Goal: Task Accomplishment & Management: Use online tool/utility

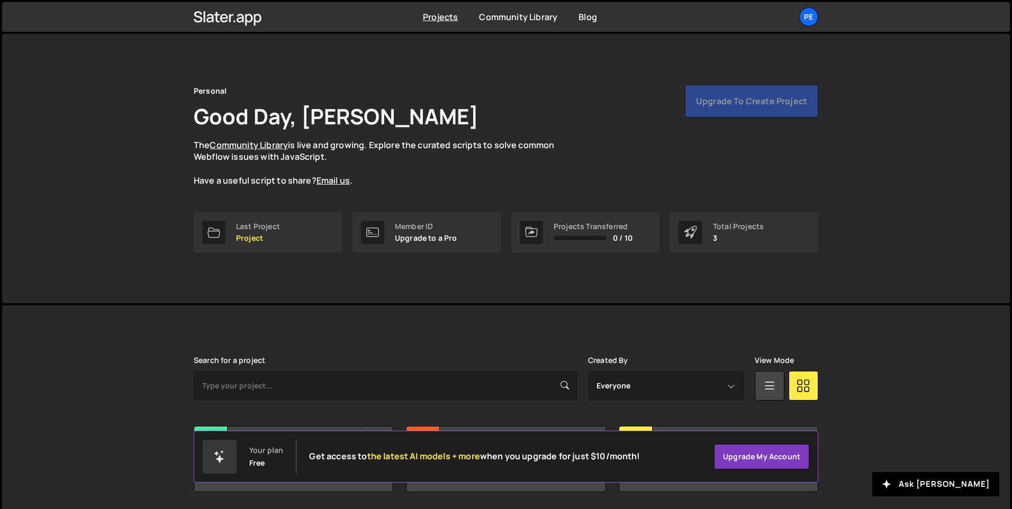
scroll to position [35, 0]
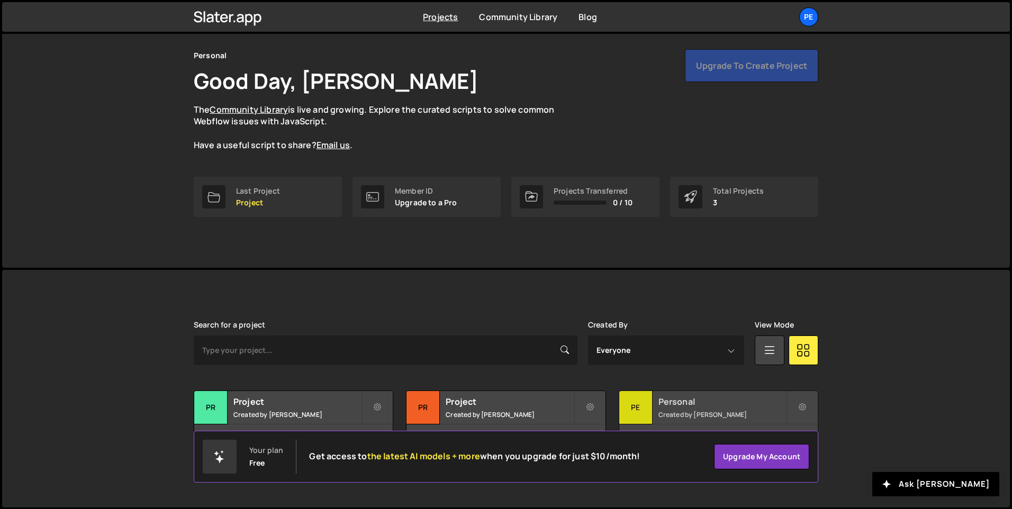
click at [628, 401] on div "Pe" at bounding box center [635, 407] width 33 height 33
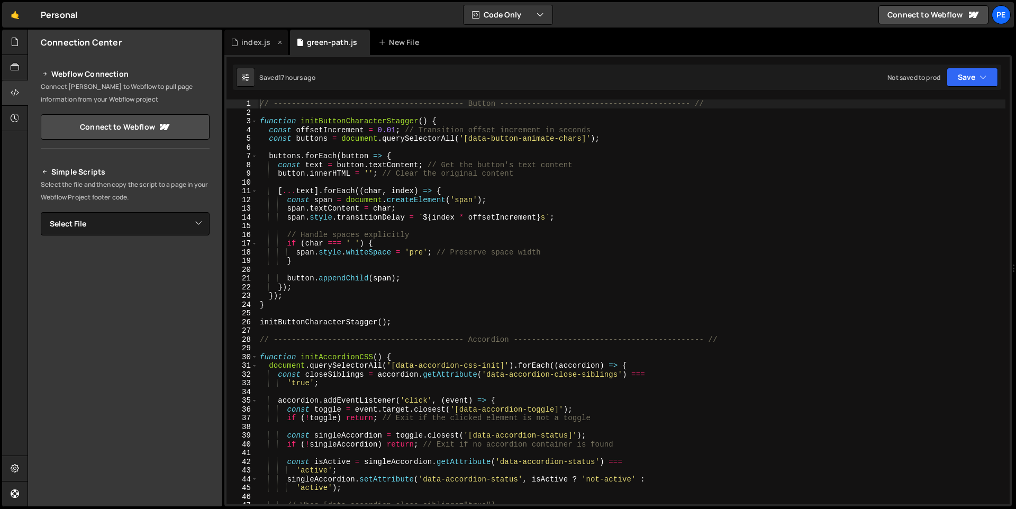
click at [246, 42] on div "index.js" at bounding box center [255, 42] width 29 height 11
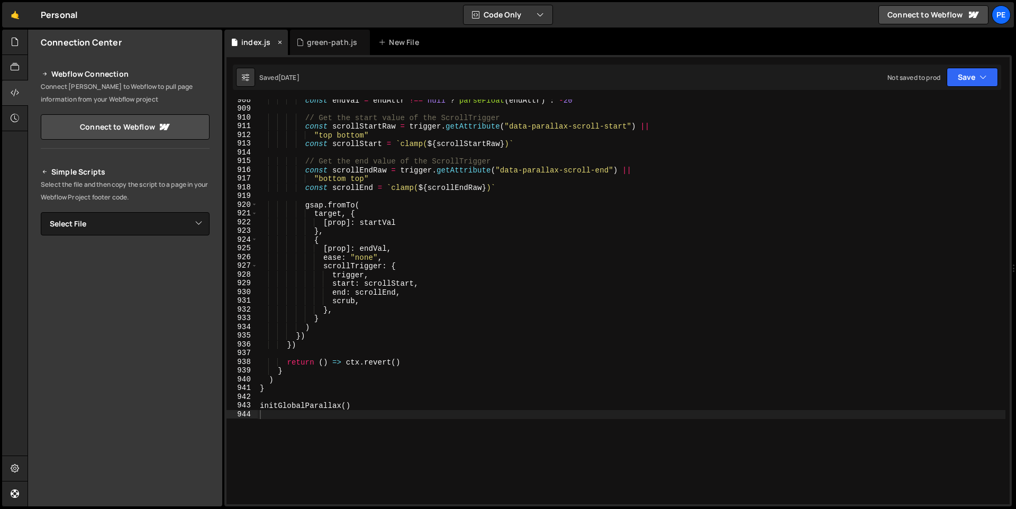
scroll to position [7924, 0]
click at [359, 40] on icon at bounding box center [361, 42] width 7 height 11
click at [350, 418] on div "const endVal = endAttr !== null ? parseFloat ( endAttr ) : - 20 // Get the star…" at bounding box center [632, 307] width 748 height 422
paste textarea "});"
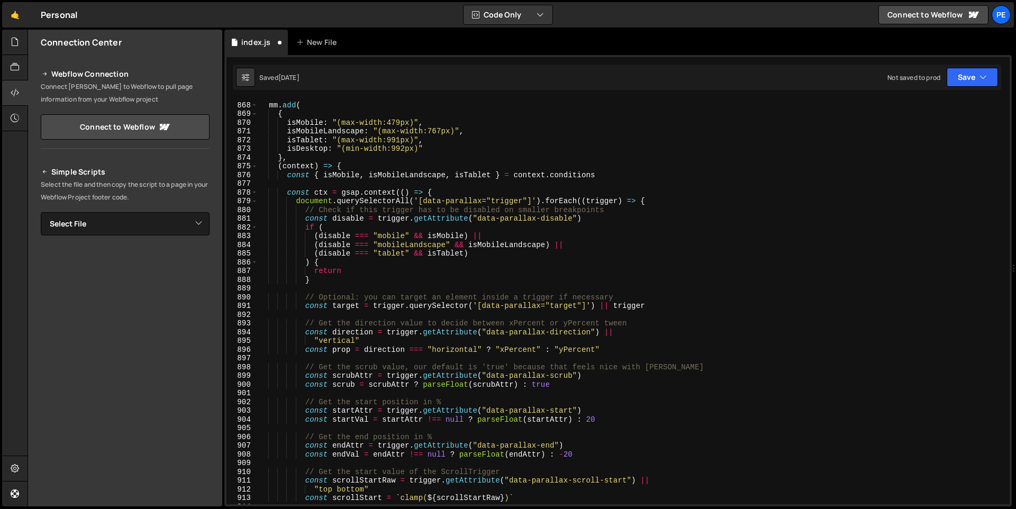
scroll to position [7376, 0]
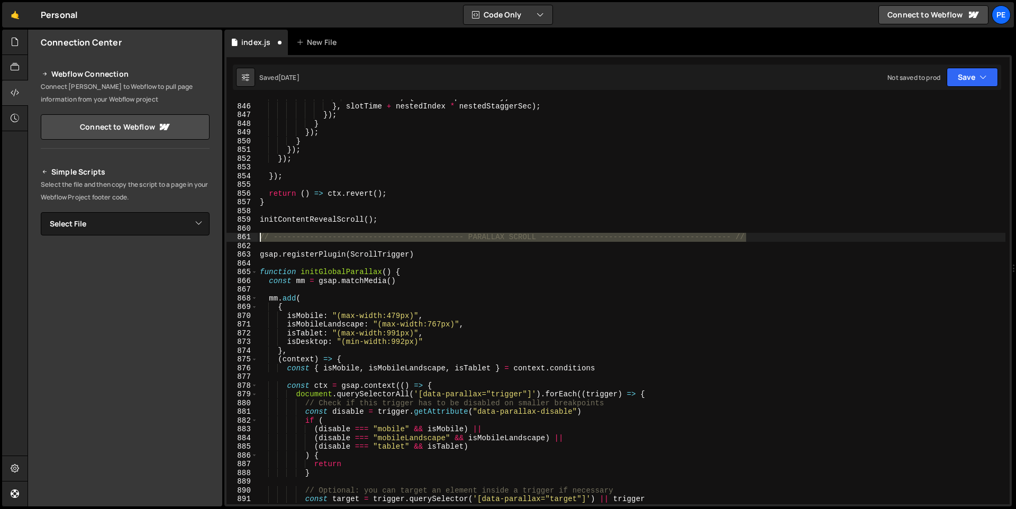
drag, startPoint x: 756, startPoint y: 235, endPoint x: 259, endPoint y: 235, distance: 497.4
click at [259, 235] on div "nestedChild , { clearProps : 'all' }) } , slotTime + nestedIndex * nestedStagge…" at bounding box center [632, 304] width 748 height 422
type textarea "// ------------------------------------------ PARALLAX SCROLL -----------------…"
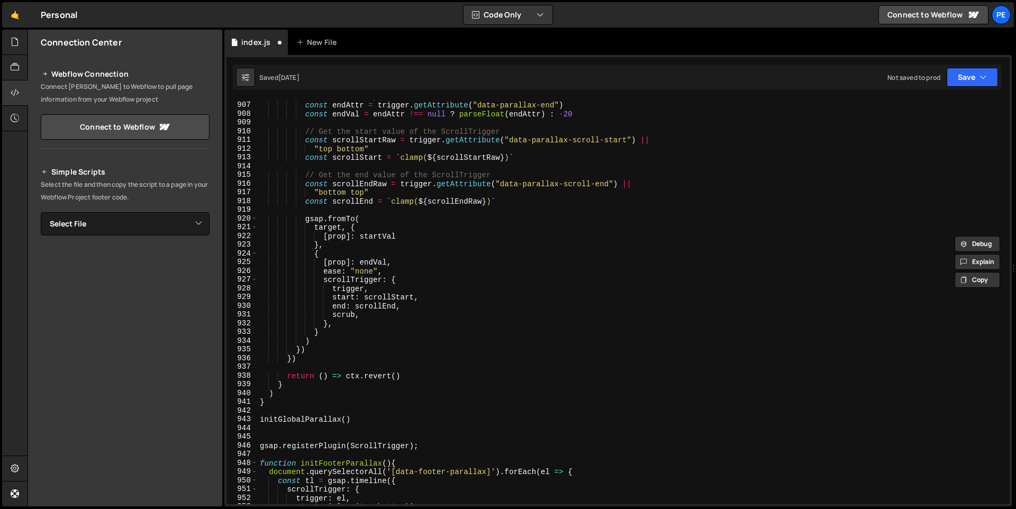
scroll to position [7999, 0]
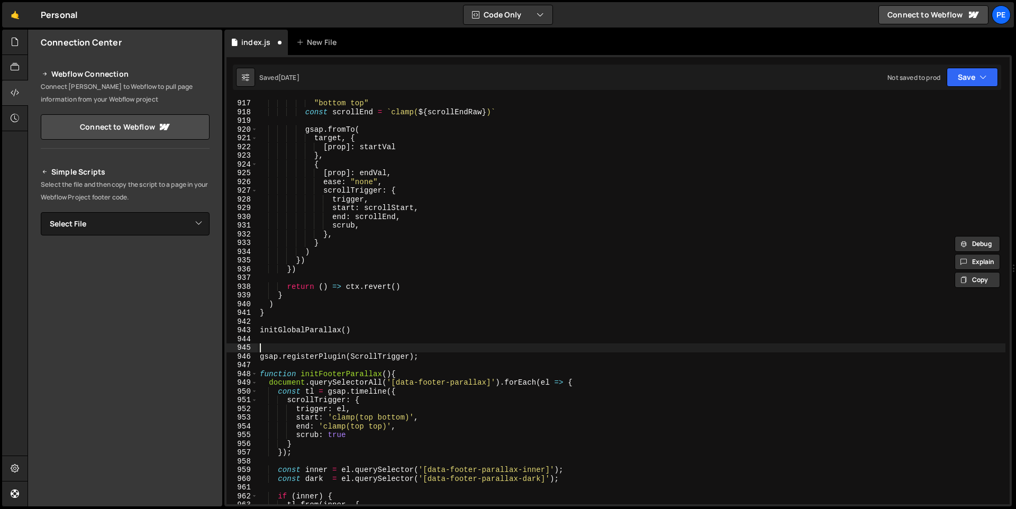
click at [345, 345] on div ""bottom top" const scrollEnd = ` clamp( ${ scrollEndRaw } ) ` gsap . fromTo ( t…" at bounding box center [632, 310] width 748 height 422
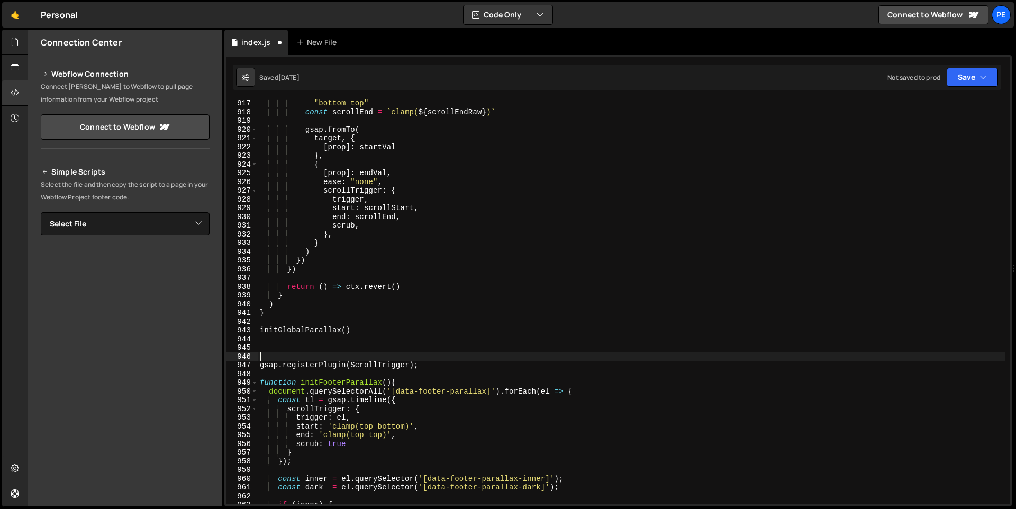
paste textarea "// ------------------------------------------ PARALLAX SCROLL -----------------…"
drag, startPoint x: 536, startPoint y: 354, endPoint x: 469, endPoint y: 356, distance: 66.7
click at [469, 356] on div ""bottom top" const scrollEnd = ` clamp( ${ scrollEndRaw } ) ` gsap . fromTo ( t…" at bounding box center [632, 310] width 748 height 422
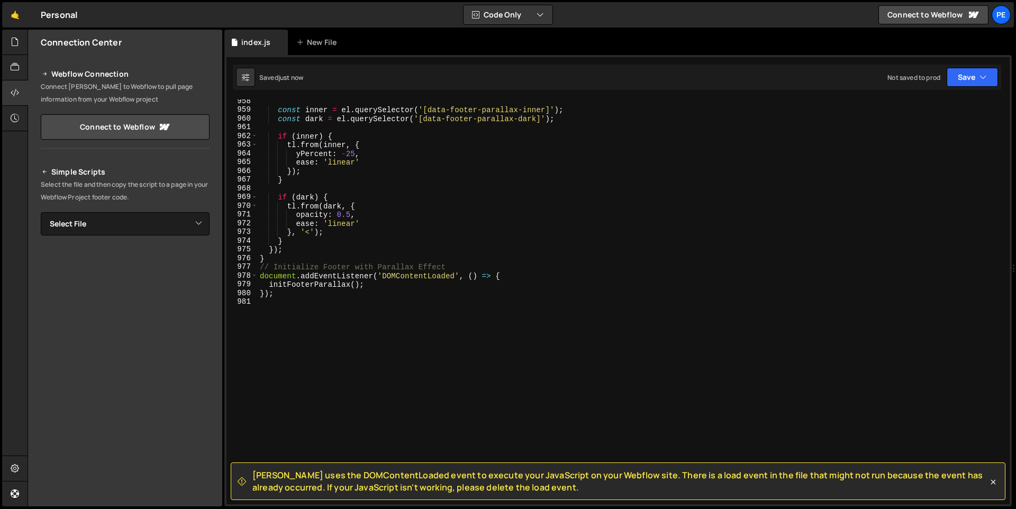
scroll to position [8359, 0]
drag, startPoint x: 387, startPoint y: 286, endPoint x: 268, endPoint y: 285, distance: 119.1
click at [268, 285] on div "const inner = el . querySelector ( '[data-footer-parallax-inner]' ) ; const dar…" at bounding box center [632, 308] width 748 height 422
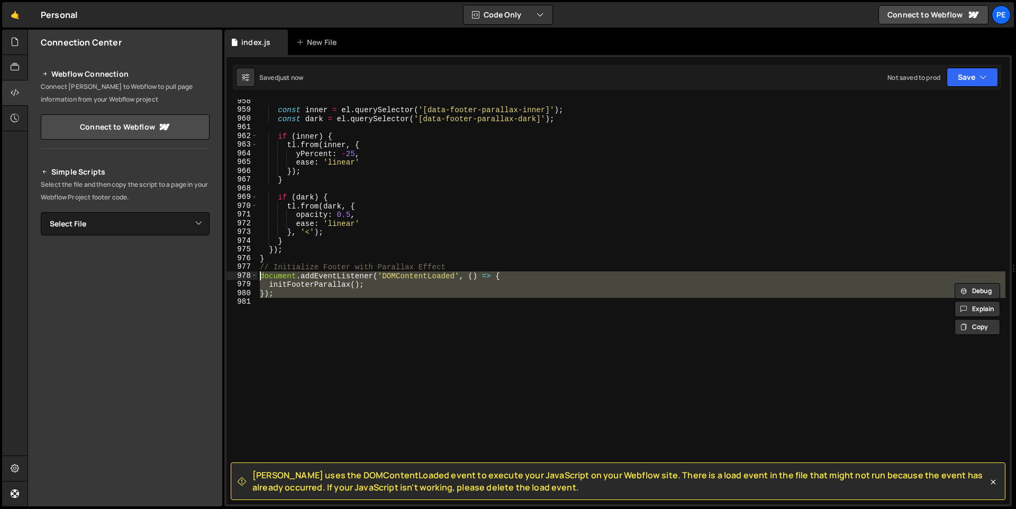
drag, startPoint x: 287, startPoint y: 303, endPoint x: 244, endPoint y: 272, distance: 52.7
click at [244, 272] on div "initFooterParallax(); 958 959 960 961 962 963 964 965 966 967 968 969 970 971 9…" at bounding box center [617, 301] width 783 height 405
paste textarea
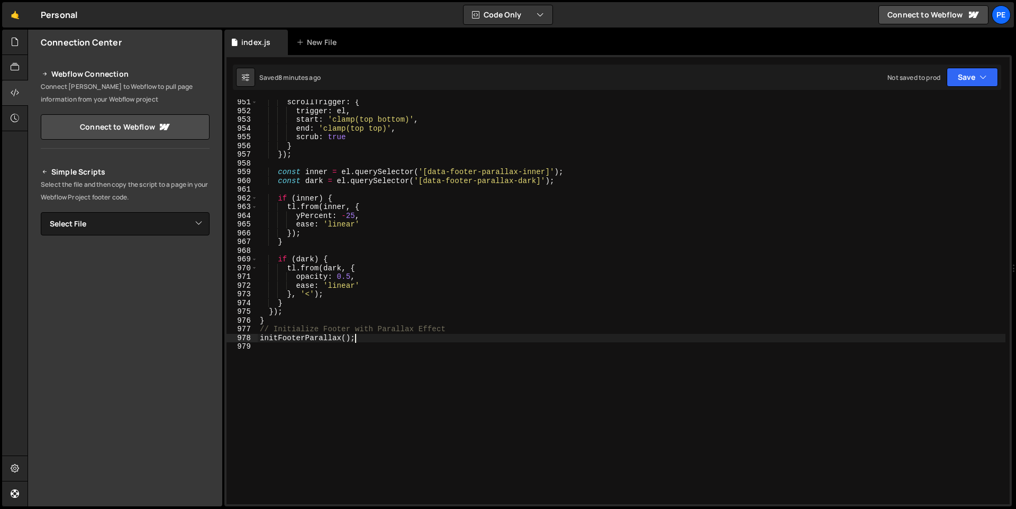
scroll to position [8139, 0]
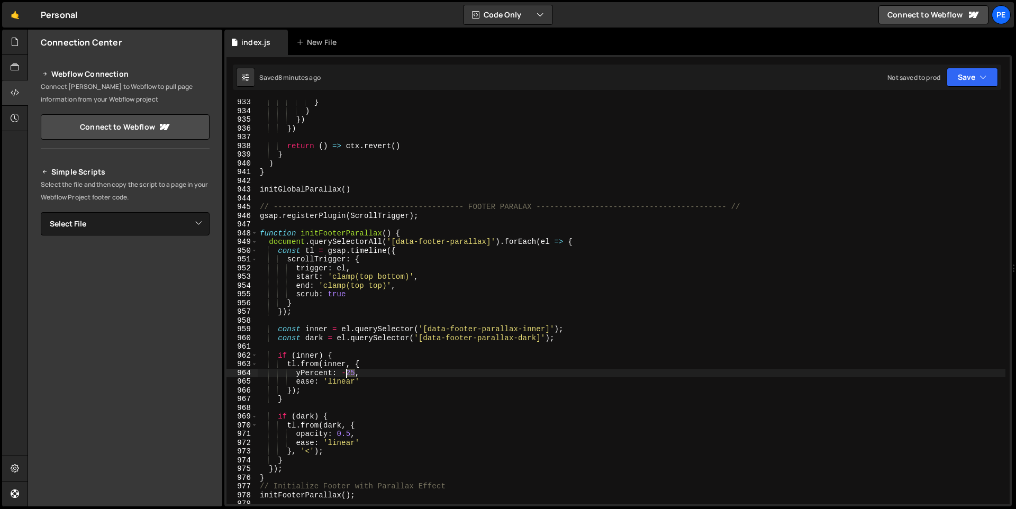
drag, startPoint x: 356, startPoint y: 374, endPoint x: 347, endPoint y: 374, distance: 8.5
click at [347, 374] on div "} ) }) }) return ( ) => ctx . revert ( ) } ) } initGlobalParallax ( ) // ------…" at bounding box center [632, 309] width 748 height 422
click at [349, 375] on div "} ) }) }) return ( ) => ctx . revert ( ) } ) } initGlobalParallax ( ) // ------…" at bounding box center [632, 309] width 748 height 422
type textarea "yPercent: -25,"
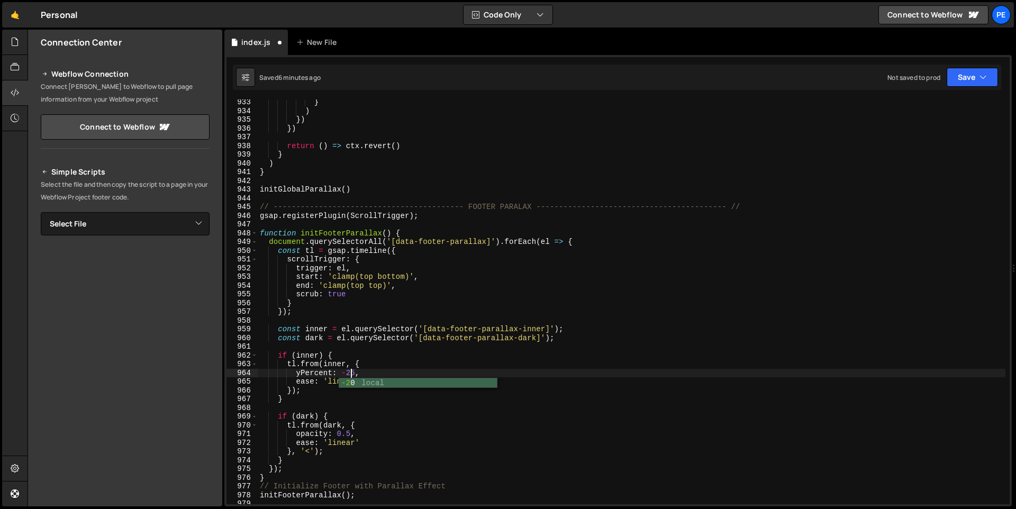
scroll to position [0, 6]
click at [794, 345] on div "} ) }) }) return ( ) => ctx . revert ( ) } ) } initGlobalParallax ( ) // ------…" at bounding box center [632, 309] width 748 height 422
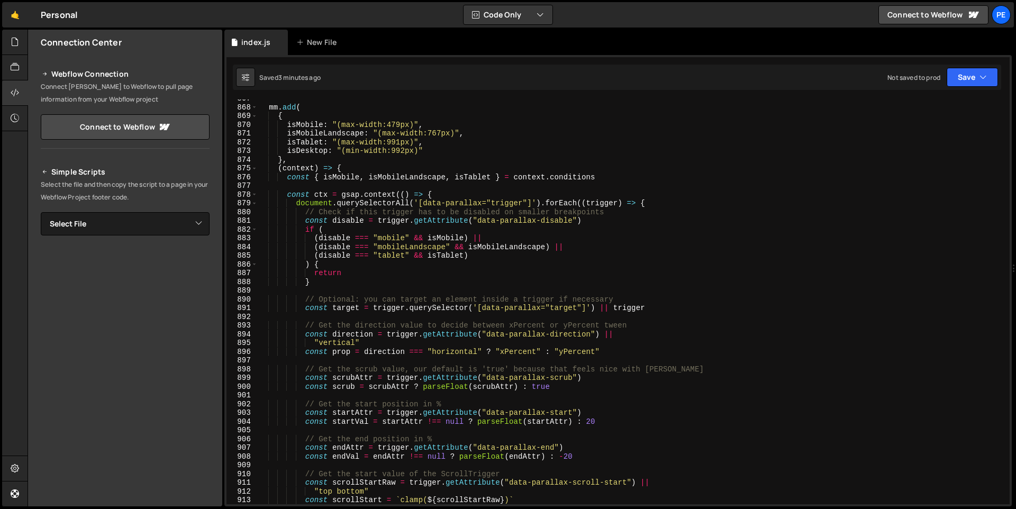
scroll to position [7567, 0]
